Goal: Information Seeking & Learning: Find specific fact

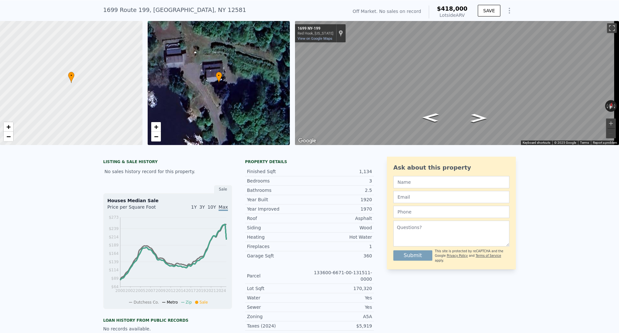
scroll to position [2, 0]
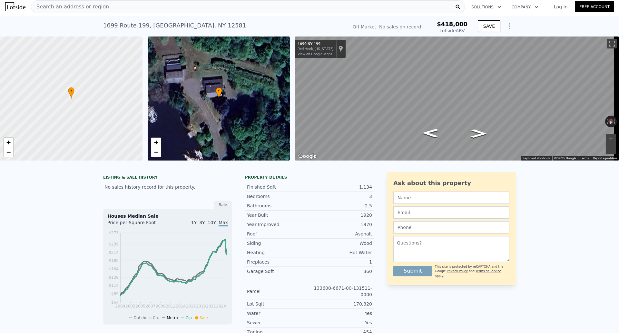
click at [197, 6] on div "Search an address or region" at bounding box center [248, 6] width 434 height 13
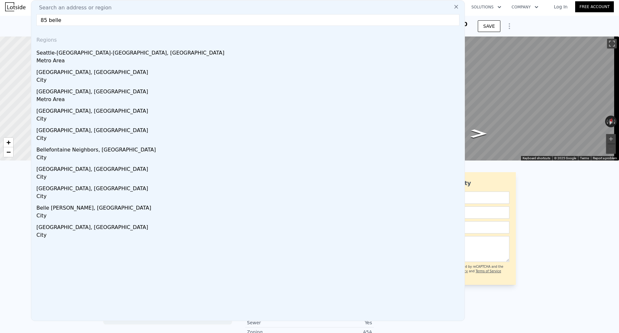
click at [67, 20] on input "85 belle" at bounding box center [247, 20] width 423 height 12
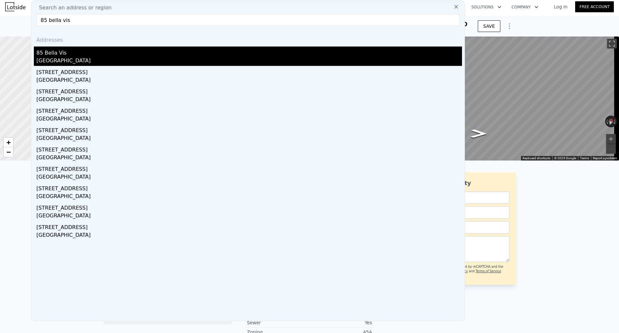
type input "85 bella vis"
click at [70, 52] on div "85 Bella Vis" at bounding box center [249, 51] width 426 height 10
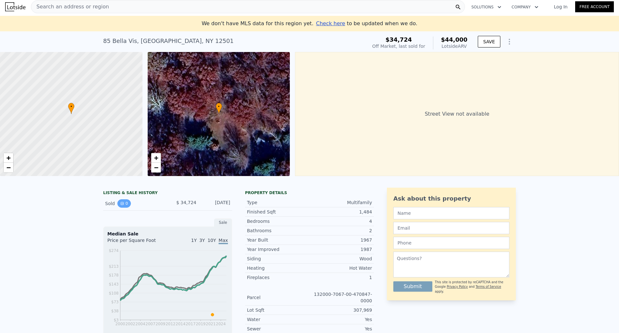
click at [125, 207] on button "0" at bounding box center [124, 203] width 14 height 8
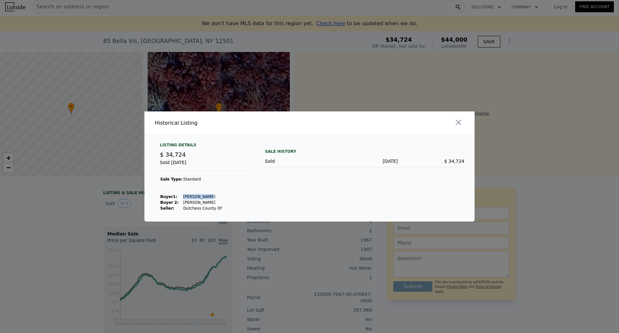
drag, startPoint x: 180, startPoint y: 197, endPoint x: 203, endPoint y: 196, distance: 23.6
click at [203, 196] on td "[PERSON_NAME]" at bounding box center [202, 197] width 39 height 6
click at [457, 122] on icon "button" at bounding box center [458, 122] width 9 height 9
